Goal: Transaction & Acquisition: Purchase product/service

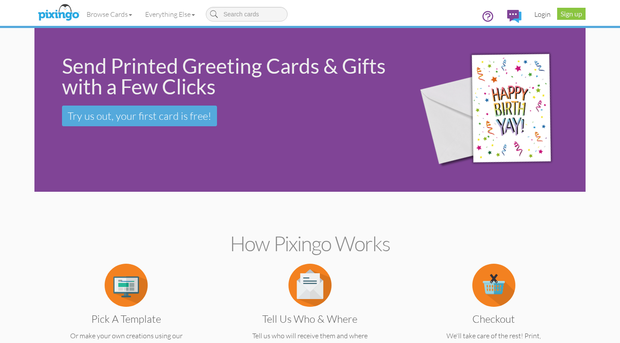
click at [545, 15] on link "Login" at bounding box center [542, 14] width 29 height 22
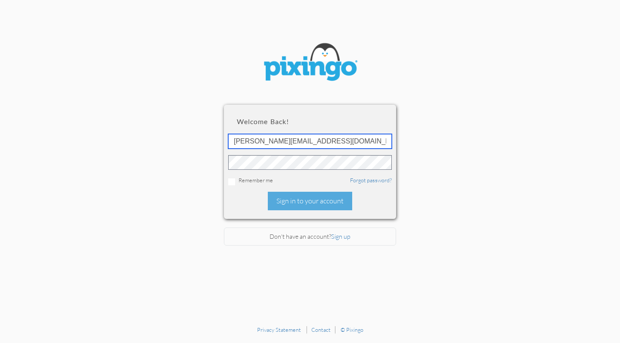
type input "[PERSON_NAME][EMAIL_ADDRESS][DOMAIN_NAME]"
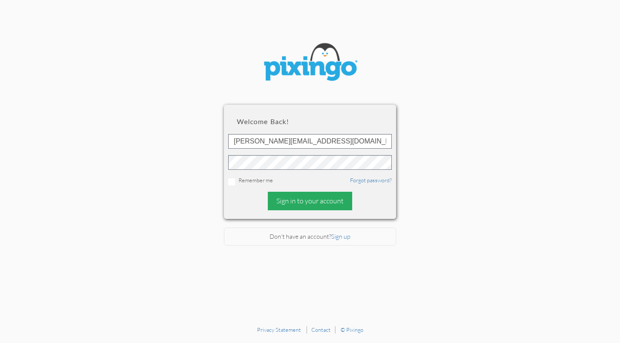
click at [301, 207] on div "Sign in to your account" at bounding box center [310, 201] width 84 height 19
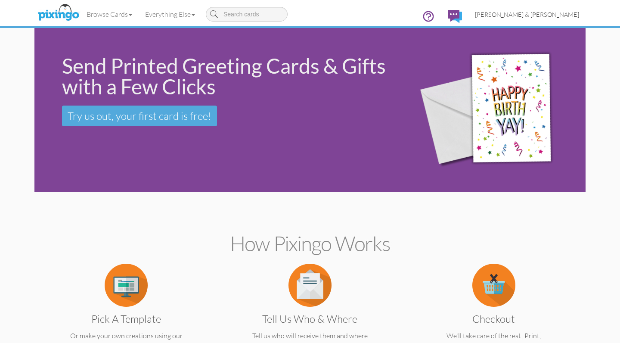
click at [550, 12] on span "[PERSON_NAME] & [PERSON_NAME]" at bounding box center [527, 14] width 104 height 7
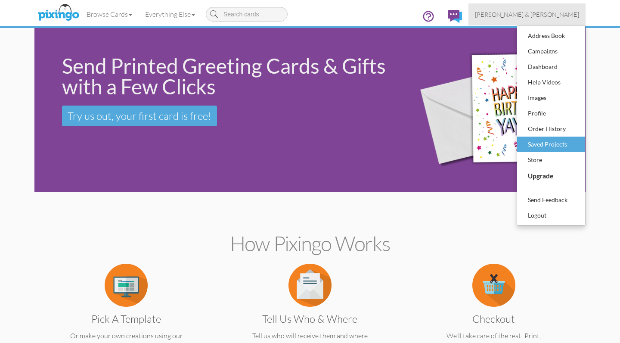
click at [533, 143] on div "Saved Projects" at bounding box center [550, 144] width 51 height 13
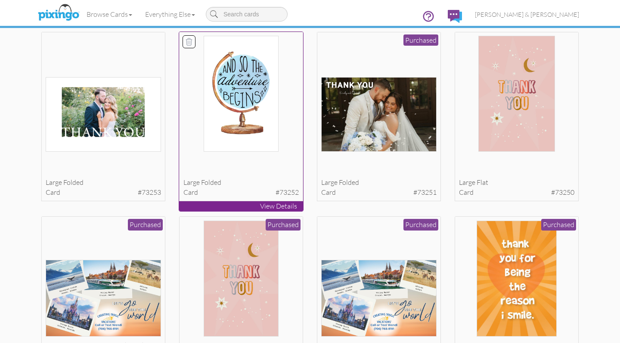
scroll to position [806, 0]
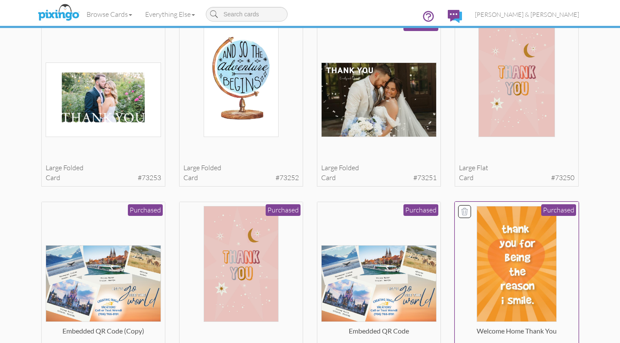
click at [503, 268] on img at bounding box center [516, 264] width 80 height 116
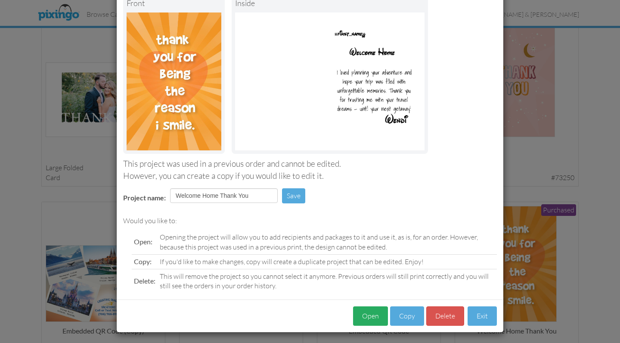
scroll to position [57, 0]
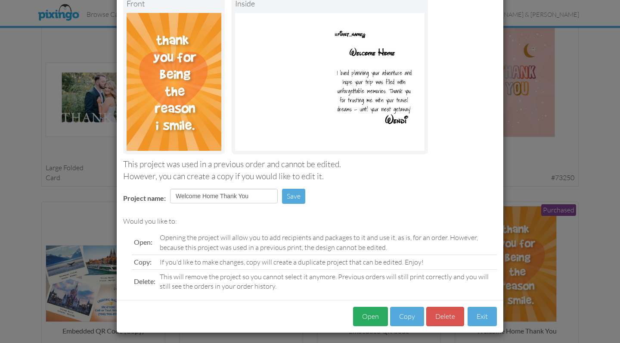
click at [367, 314] on button "Open" at bounding box center [370, 315] width 35 height 19
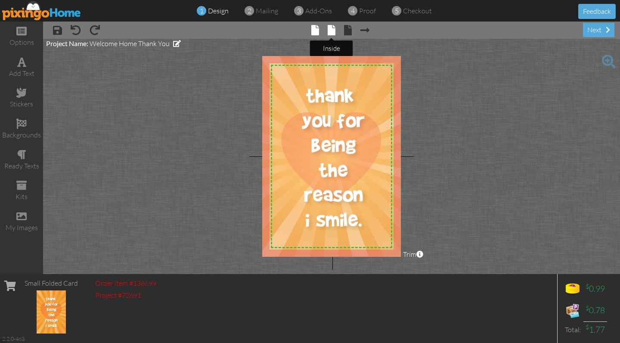
click at [331, 34] on span at bounding box center [331, 30] width 8 height 10
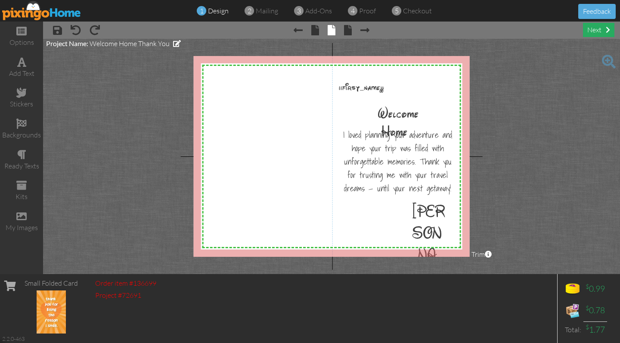
click at [605, 33] on div "next" at bounding box center [598, 30] width 31 height 14
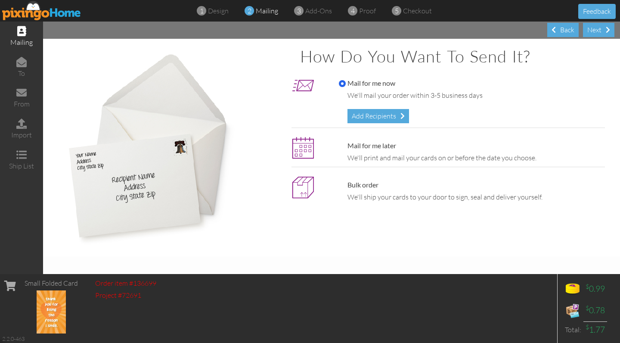
click at [387, 122] on div "Mail for me now We'll mail your order within 3-5 business days Add Recipients" at bounding box center [460, 100] width 287 height 53
click at [389, 111] on div "Add Recipients" at bounding box center [378, 116] width 62 height 14
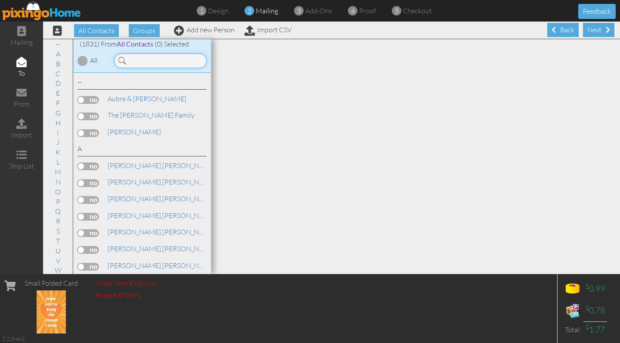
click at [150, 65] on input at bounding box center [160, 60] width 93 height 15
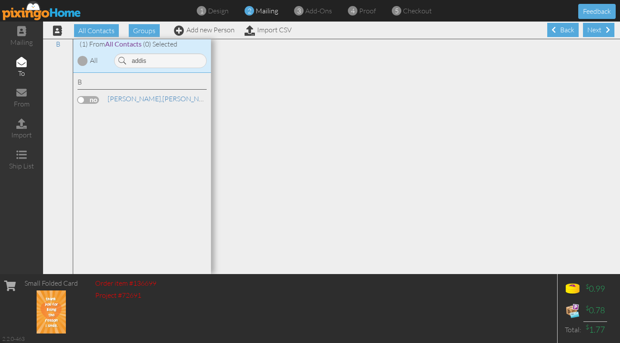
click at [90, 99] on label at bounding box center [88, 100] width 22 height 8
click at [0, 0] on input "checkbox" at bounding box center [0, 0] width 0 height 0
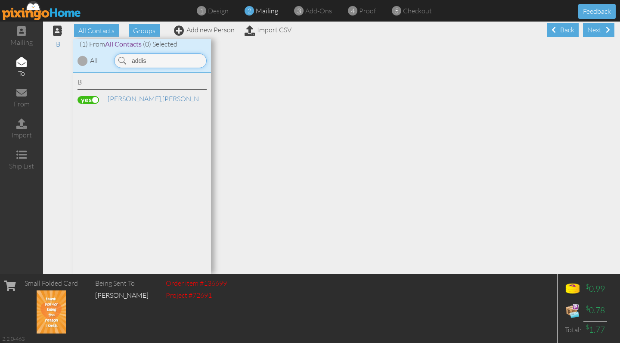
click at [174, 63] on input "addis" at bounding box center [160, 60] width 93 height 15
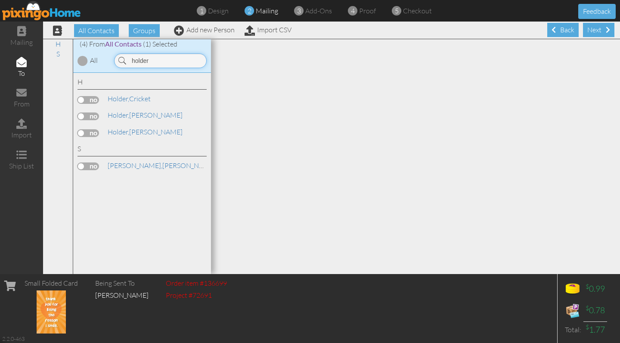
type input "holder"
click at [89, 96] on label at bounding box center [88, 100] width 22 height 8
click at [0, 0] on input "checkbox" at bounding box center [0, 0] width 0 height 0
click at [604, 30] on div "Next" at bounding box center [598, 30] width 31 height 14
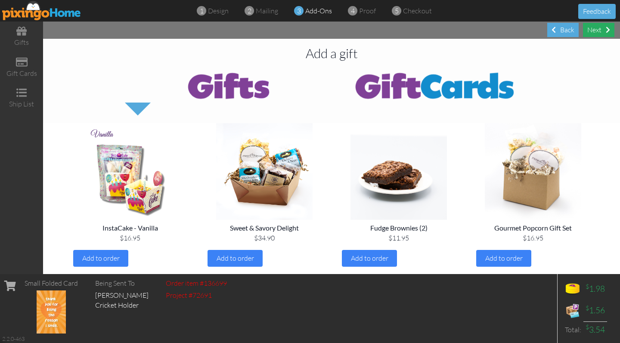
click at [604, 30] on div "Next" at bounding box center [598, 30] width 31 height 14
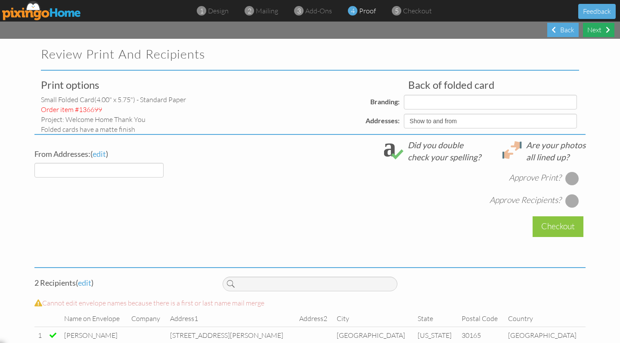
select select "object:7057"
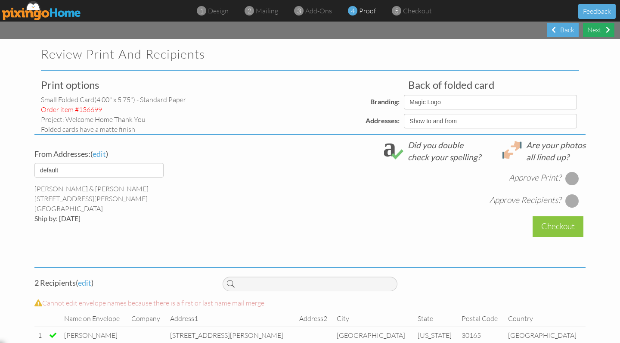
select select "object:7059"
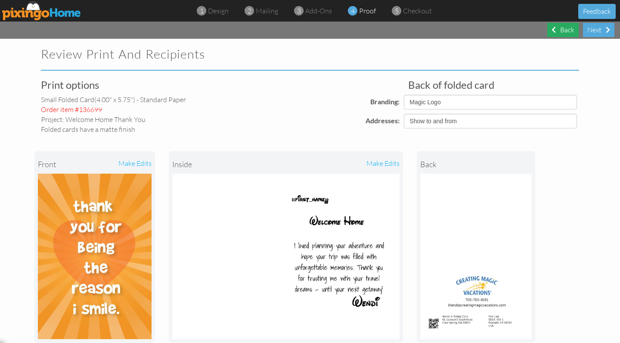
click at [561, 29] on div "Back" at bounding box center [562, 30] width 31 height 14
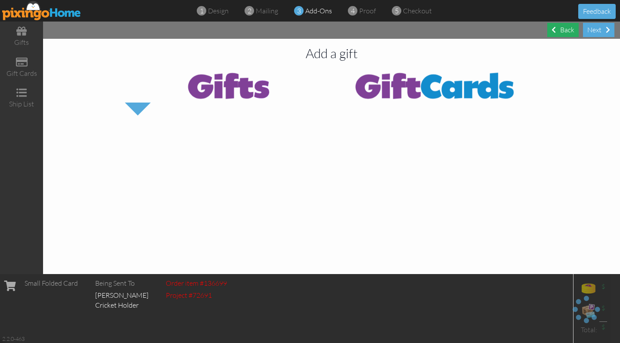
click at [561, 29] on div "Back" at bounding box center [562, 30] width 31 height 14
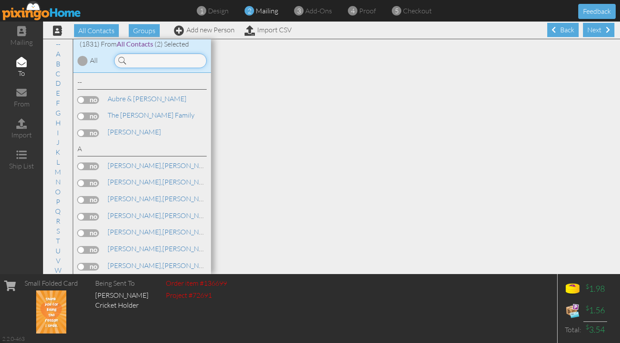
click at [135, 63] on input at bounding box center [160, 60] width 93 height 15
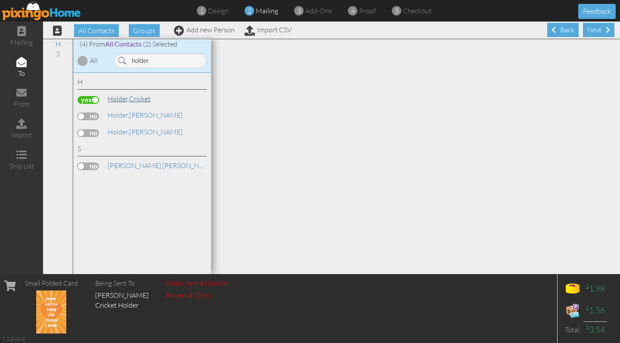
click at [128, 101] on span "Holder," at bounding box center [119, 98] width 22 height 9
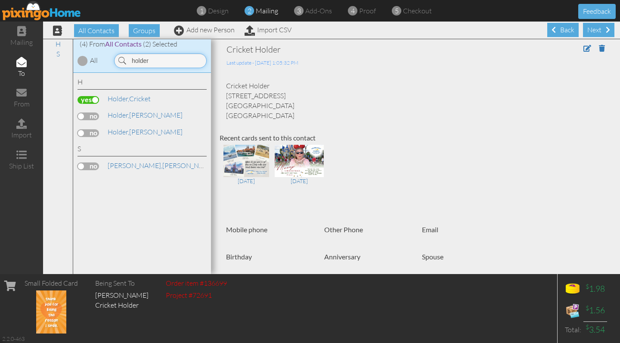
click at [153, 62] on input "holder" at bounding box center [160, 60] width 93 height 15
type input "[PERSON_NAME]"
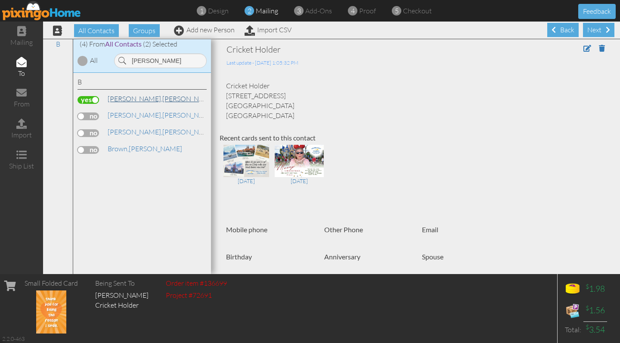
drag, startPoint x: 150, startPoint y: 75, endPoint x: 131, endPoint y: 96, distance: 28.4
click at [131, 96] on link "[PERSON_NAME][GEOGRAPHIC_DATA]" at bounding box center [162, 98] width 110 height 10
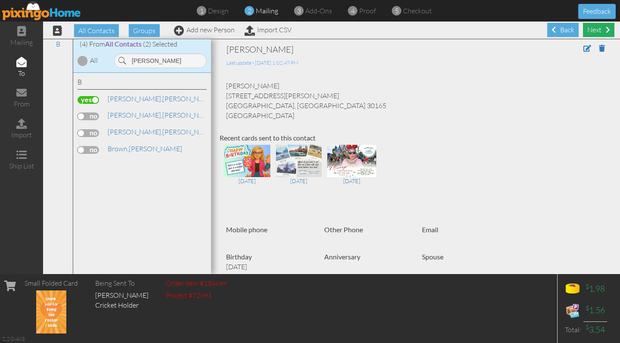
click at [606, 29] on span at bounding box center [607, 29] width 4 height 7
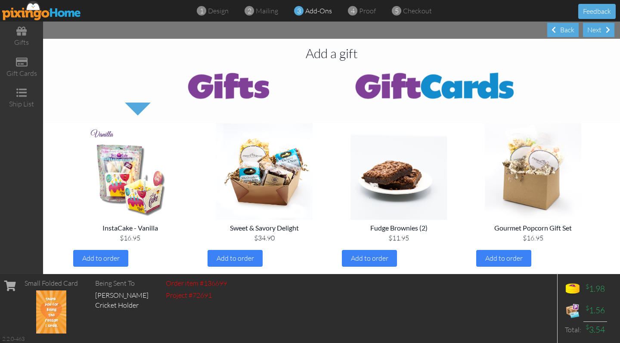
click at [606, 29] on span at bounding box center [607, 29] width 4 height 7
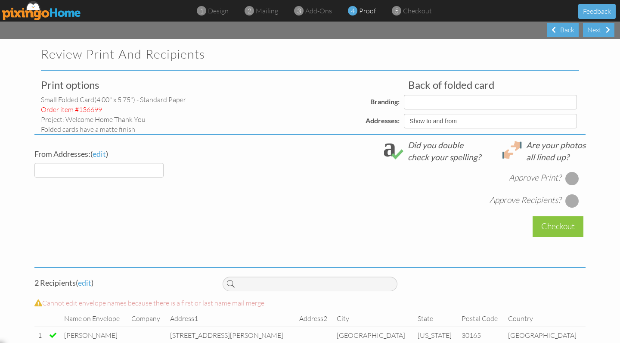
select select "object:12092"
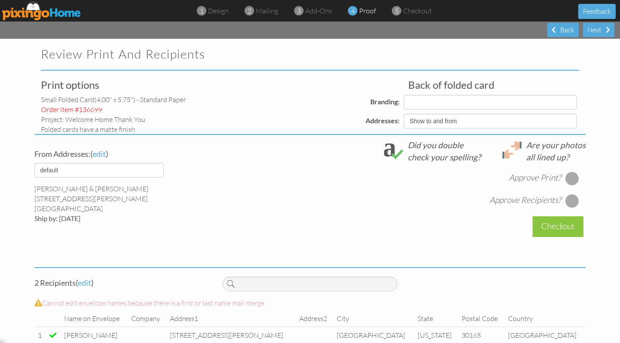
select select "object:12093"
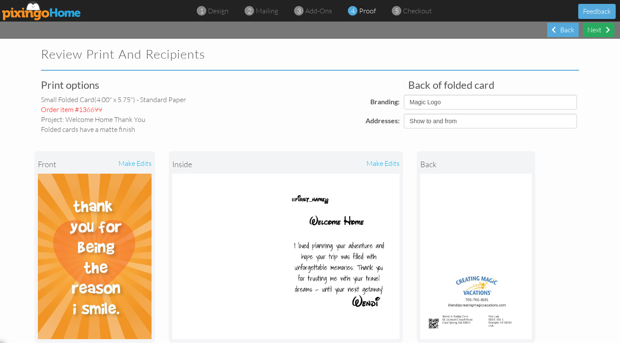
click at [597, 28] on div "Next" at bounding box center [598, 30] width 31 height 14
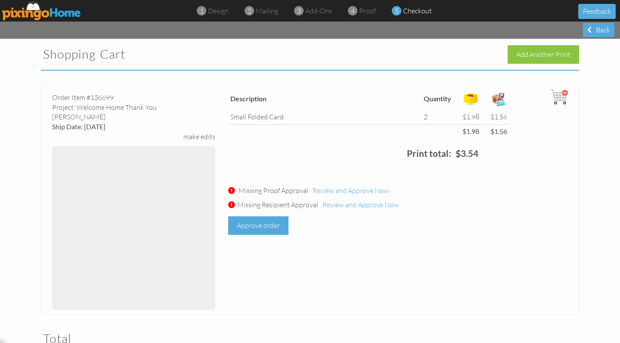
click at [276, 224] on div "Approve order" at bounding box center [258, 225] width 60 height 19
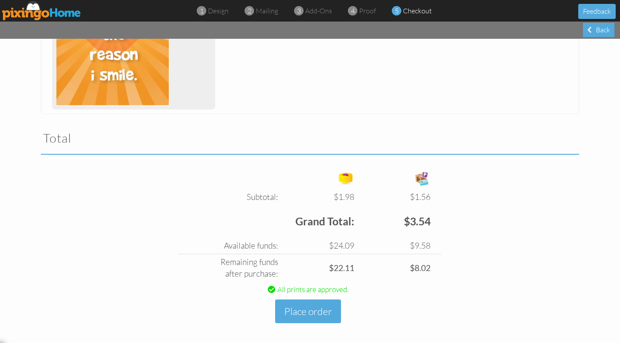
scroll to position [208, 0]
click at [301, 310] on button "Place order" at bounding box center [308, 312] width 66 height 24
